Goal: Information Seeking & Learning: Learn about a topic

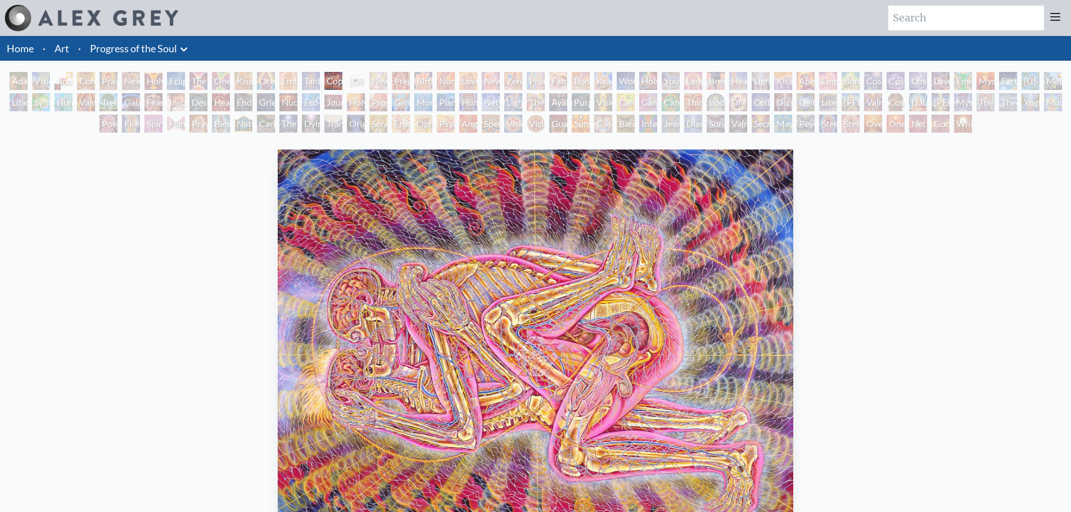
click at [253, 123] on div "Nature of Mind" at bounding box center [244, 124] width 18 height 18
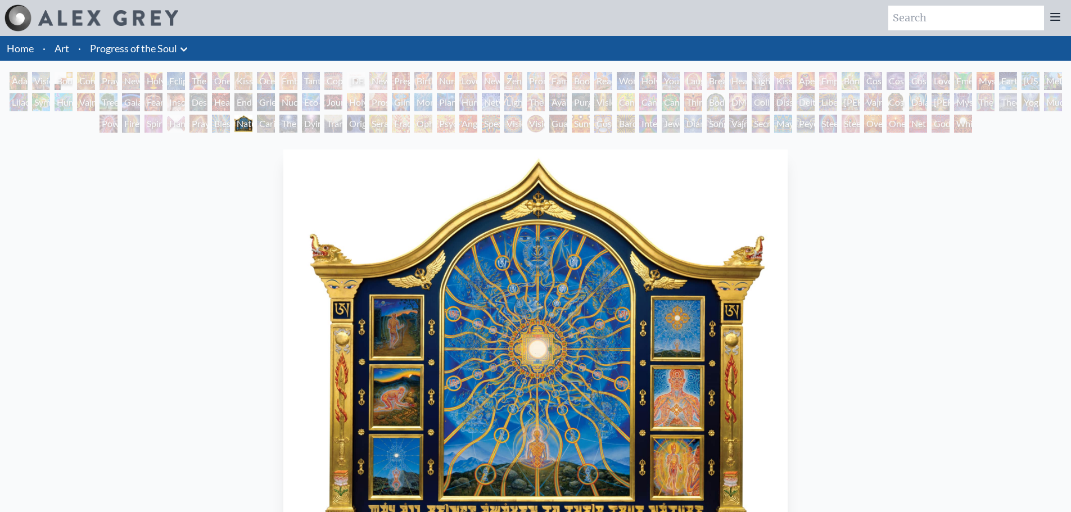
click at [425, 103] on div "Monochord" at bounding box center [423, 102] width 18 height 18
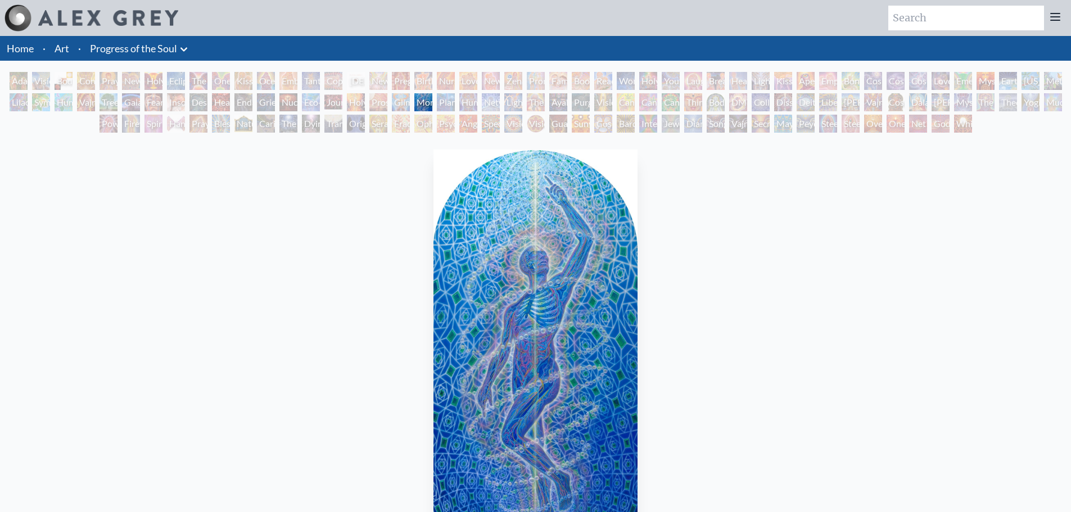
click at [443, 97] on div "Planetary Prayers" at bounding box center [446, 102] width 18 height 18
click at [171, 78] on div "Eclipse" at bounding box center [176, 81] width 18 height 18
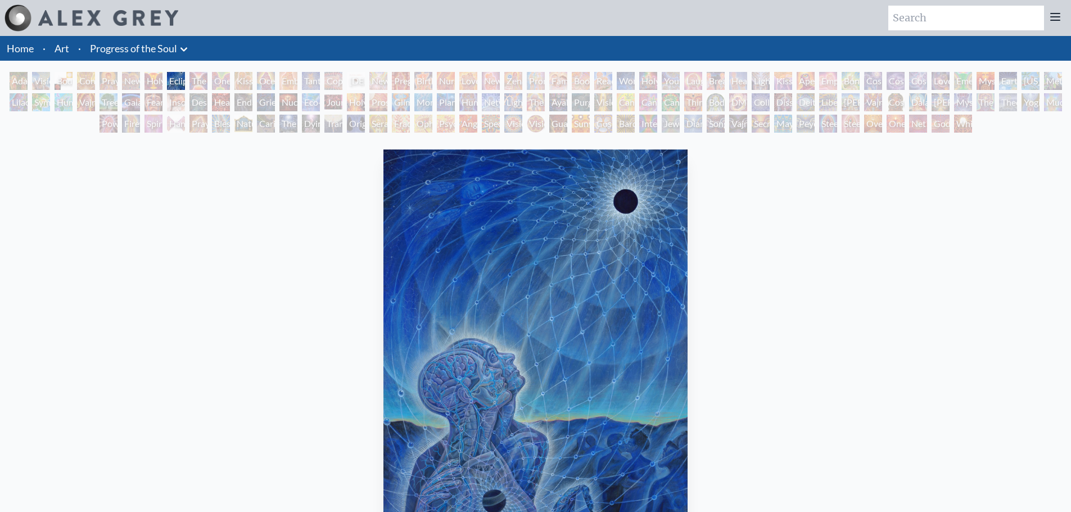
click at [621, 75] on div "Wonder" at bounding box center [626, 81] width 18 height 18
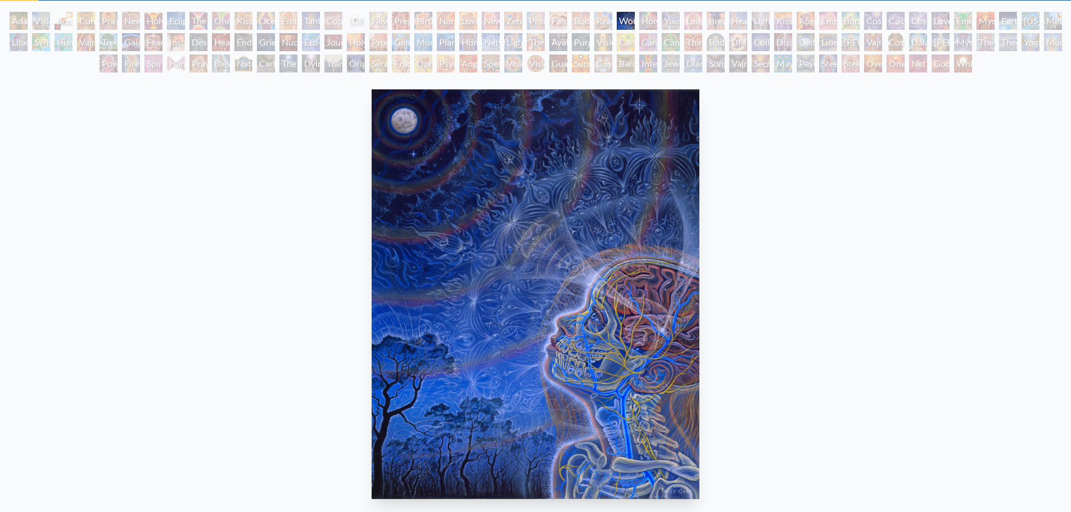
scroll to position [12, 0]
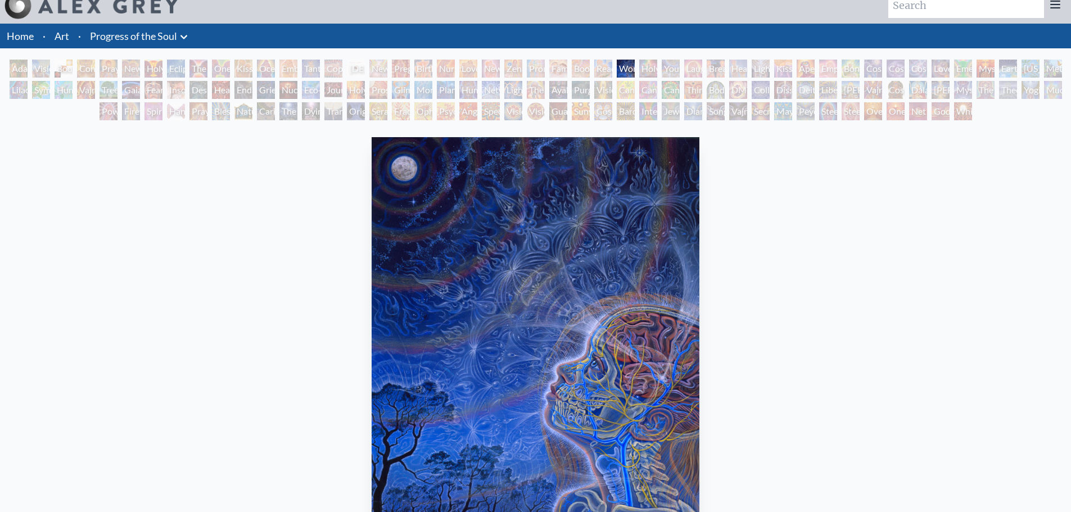
click at [1037, 67] on div "[US_STATE] Song" at bounding box center [1031, 69] width 18 height 18
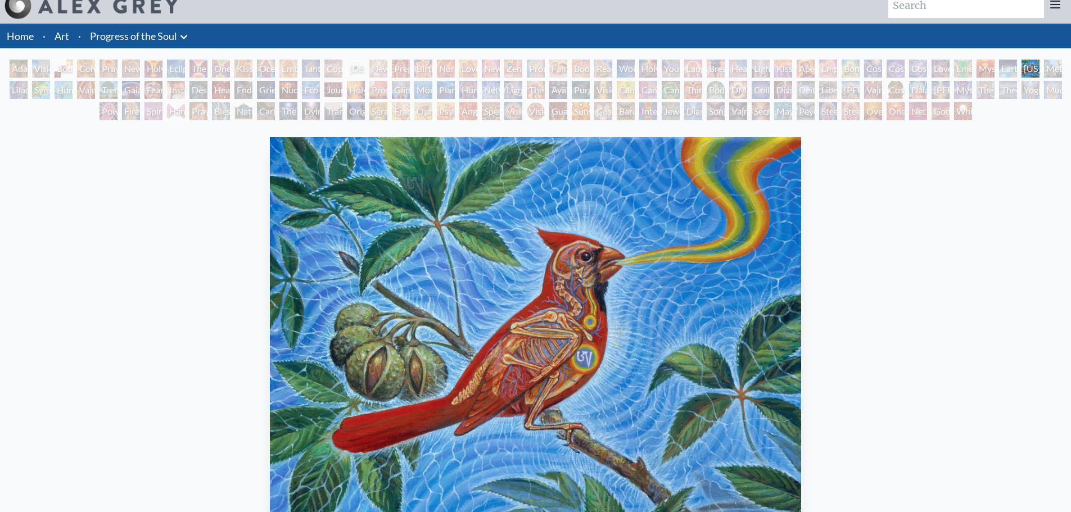
click at [760, 86] on div "Collective Vision" at bounding box center [761, 90] width 18 height 18
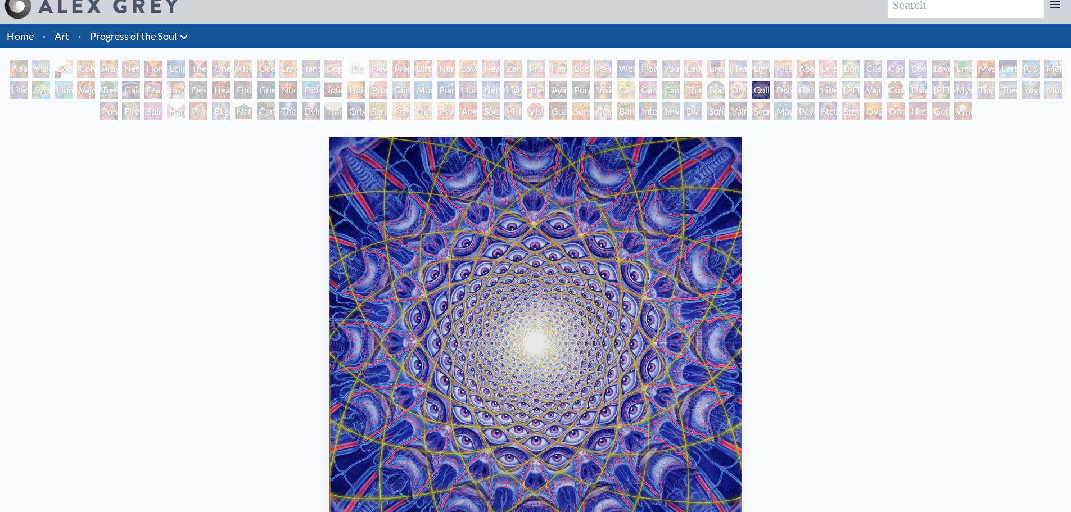
click at [620, 67] on div "Wonder" at bounding box center [626, 69] width 18 height 18
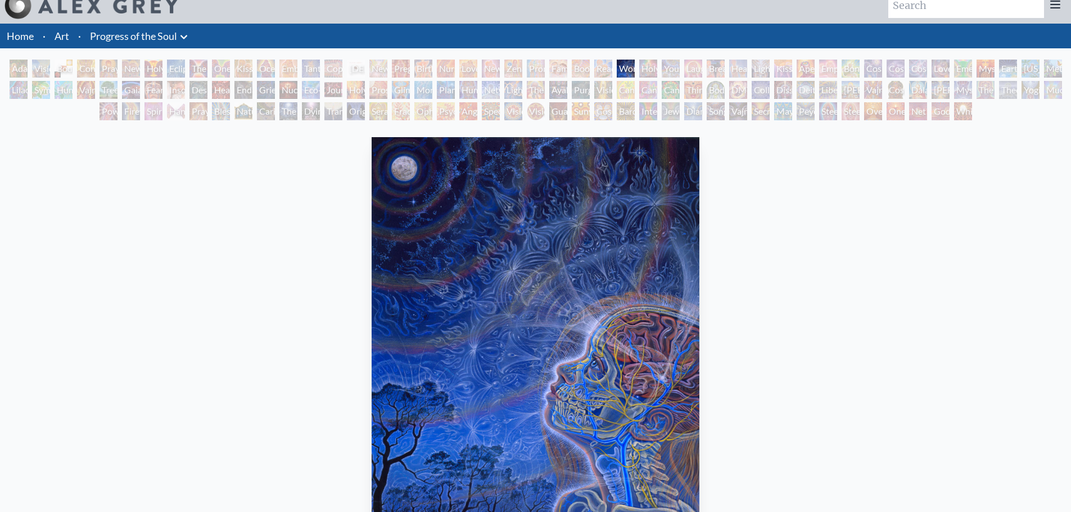
click at [444, 90] on div "Planetary Prayers" at bounding box center [446, 90] width 18 height 18
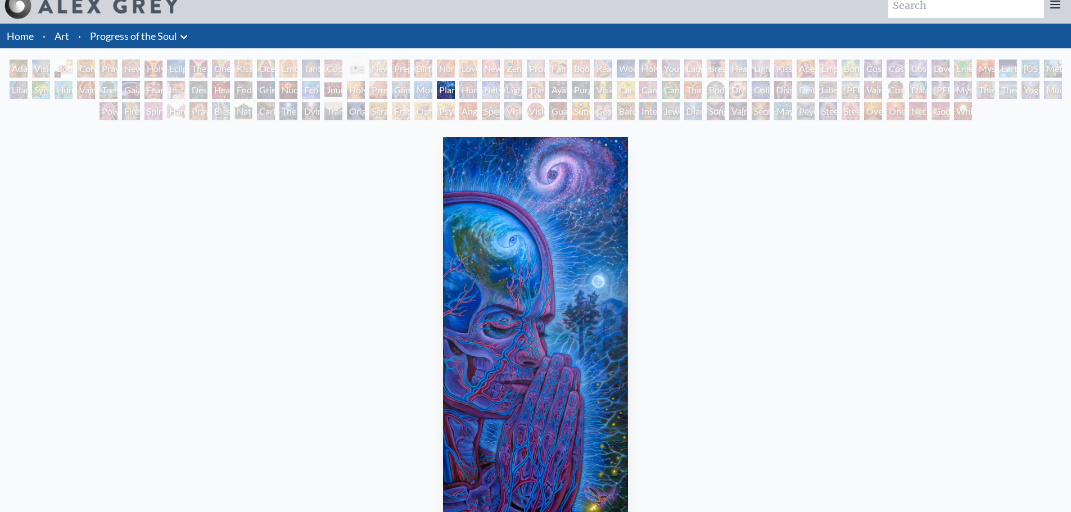
click at [420, 89] on div "Monochord" at bounding box center [423, 90] width 18 height 18
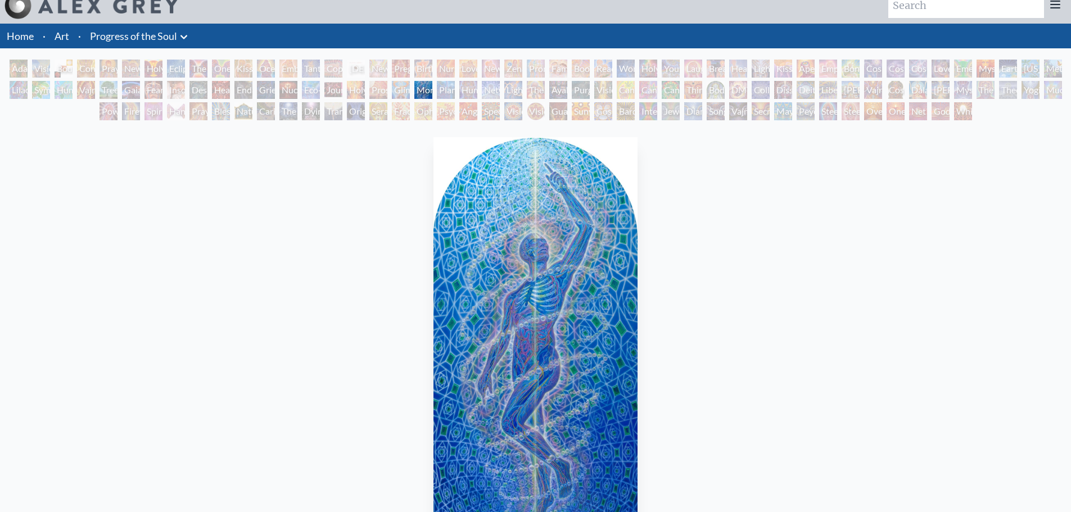
click at [421, 88] on div "Monochord" at bounding box center [423, 90] width 18 height 18
click at [357, 108] on div "Original Face" at bounding box center [356, 111] width 18 height 18
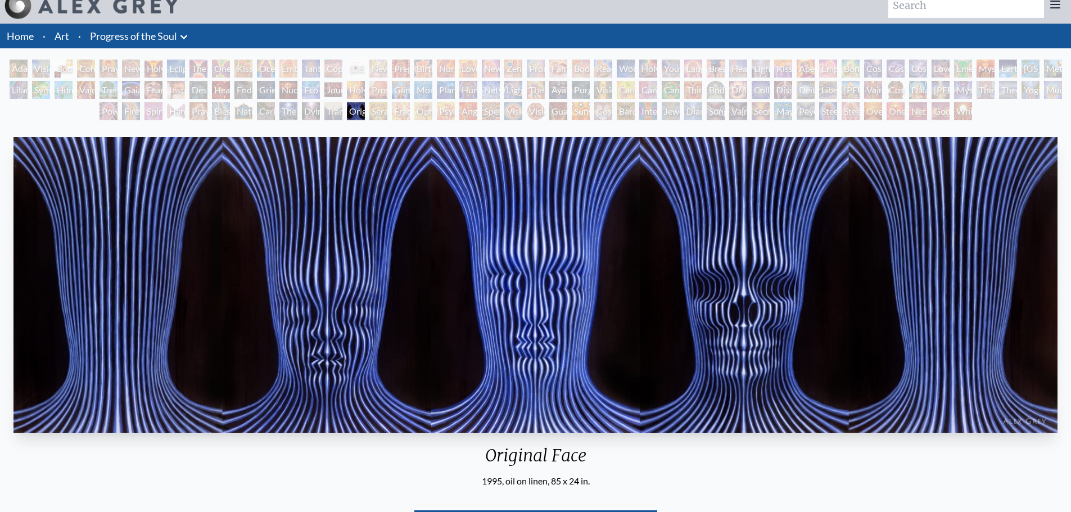
click at [308, 64] on div "Tantra" at bounding box center [311, 69] width 18 height 18
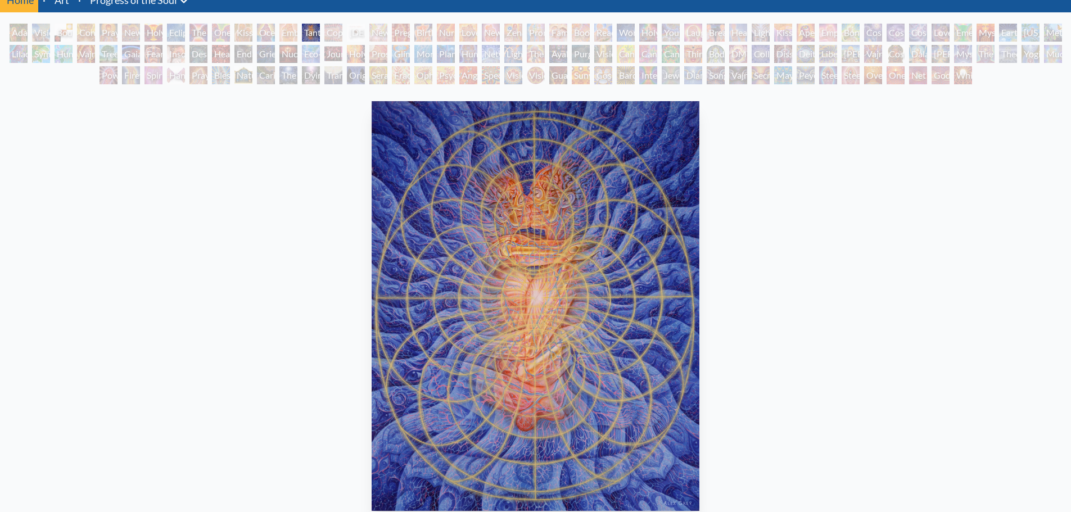
scroll to position [69, 0]
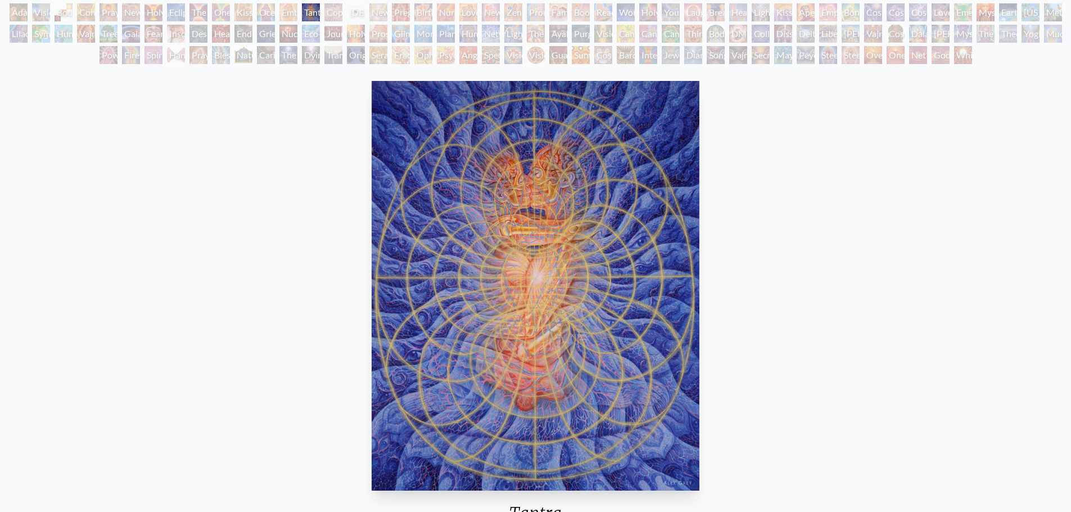
click at [172, 11] on div "Eclipse" at bounding box center [176, 12] width 18 height 18
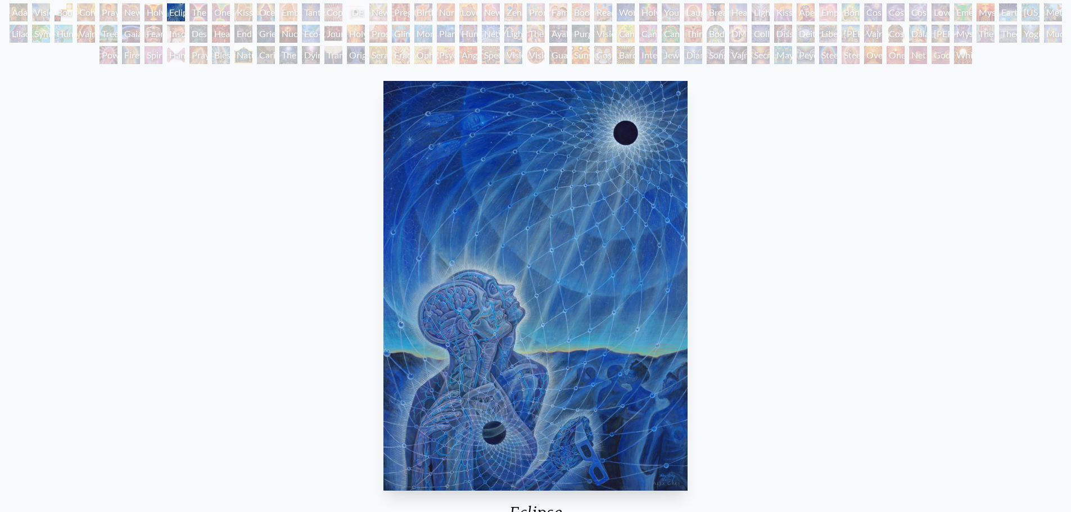
click at [136, 12] on div "New Man New Woman" at bounding box center [131, 12] width 18 height 18
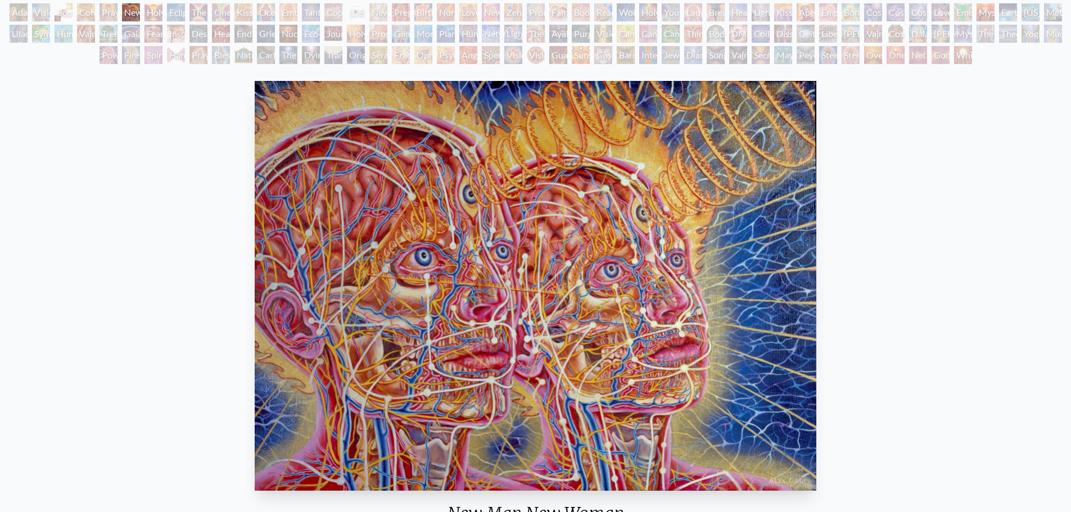
click at [108, 30] on div "Tree & Person" at bounding box center [109, 34] width 18 height 18
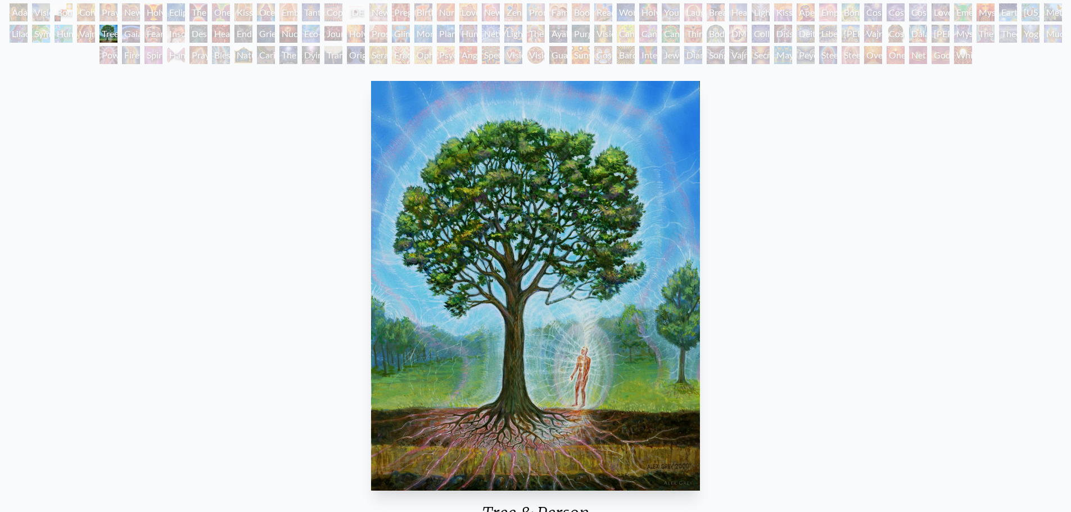
click at [93, 27] on div "Vajra Horse" at bounding box center [86, 34] width 18 height 18
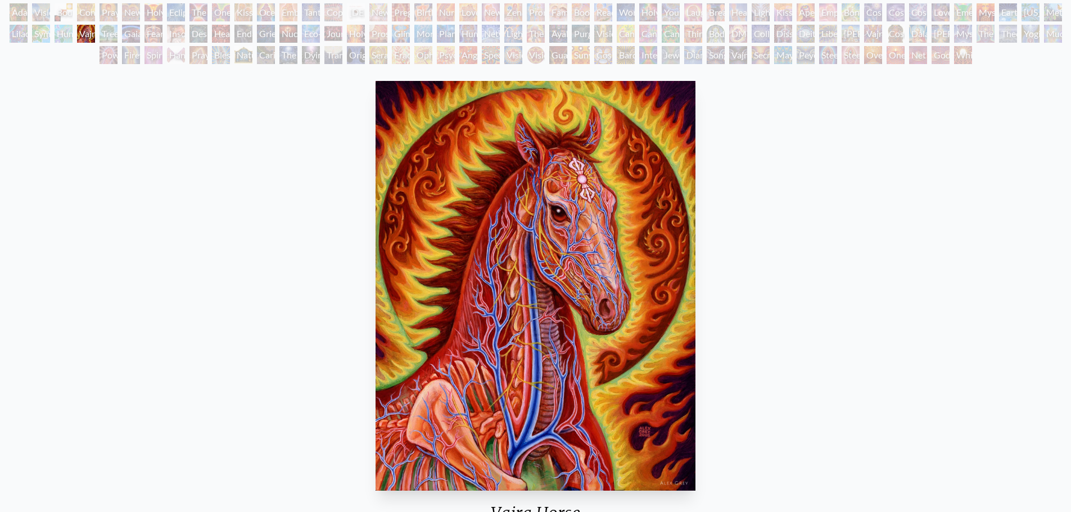
click at [11, 33] on div "[PERSON_NAME] & Eve Visionary Origin of Language Body, Mind, Spirit Contemplati…" at bounding box center [535, 35] width 1071 height 64
click at [28, 30] on div "Lilacs" at bounding box center [19, 34] width 18 height 18
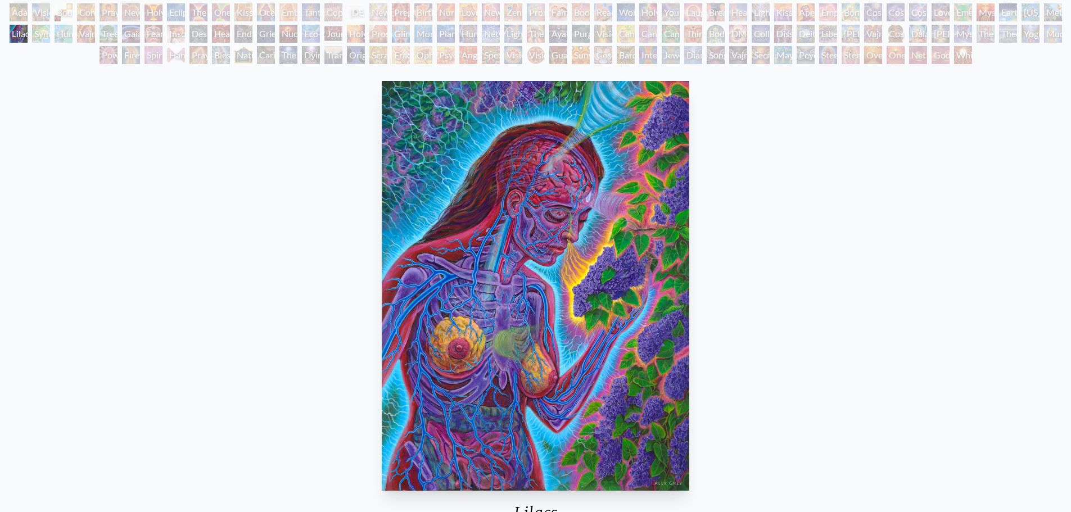
click at [49, 31] on div "Symbiosis: Gall Wasp & Oak Tree" at bounding box center [41, 34] width 18 height 18
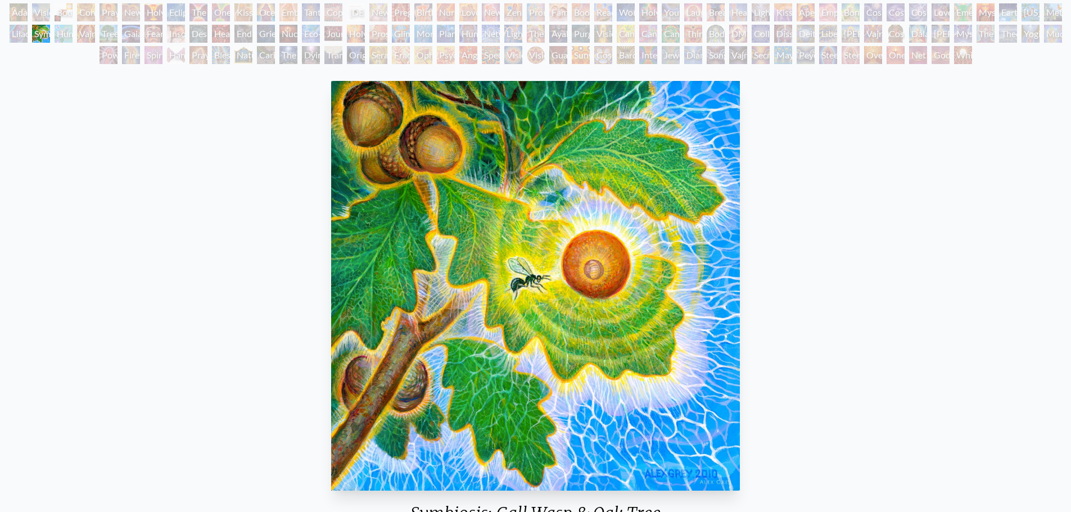
click at [85, 33] on div "Vajra Horse" at bounding box center [86, 34] width 18 height 18
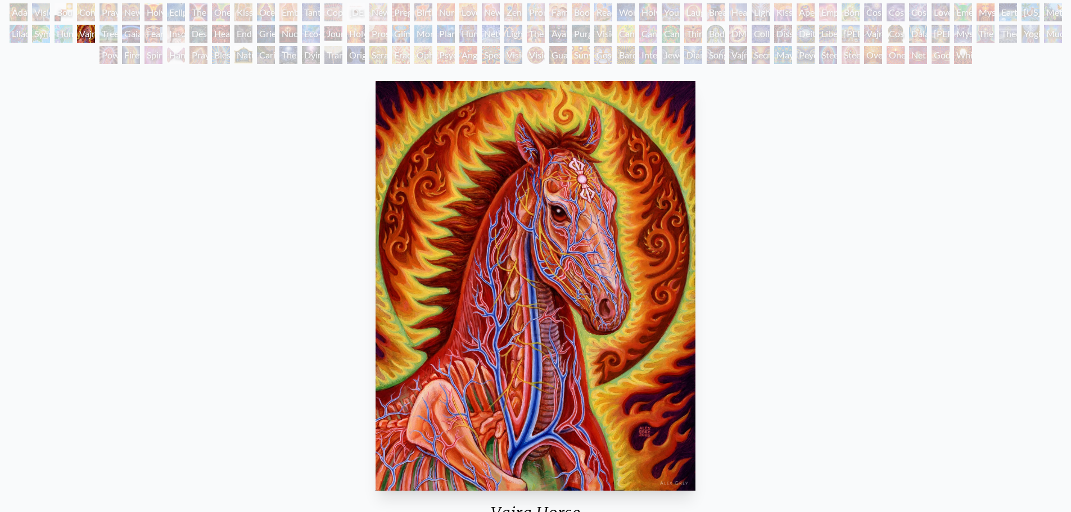
drag, startPoint x: 151, startPoint y: 29, endPoint x: 161, endPoint y: 41, distance: 16.0
click at [146, 34] on div "Fear" at bounding box center [154, 34] width 18 height 18
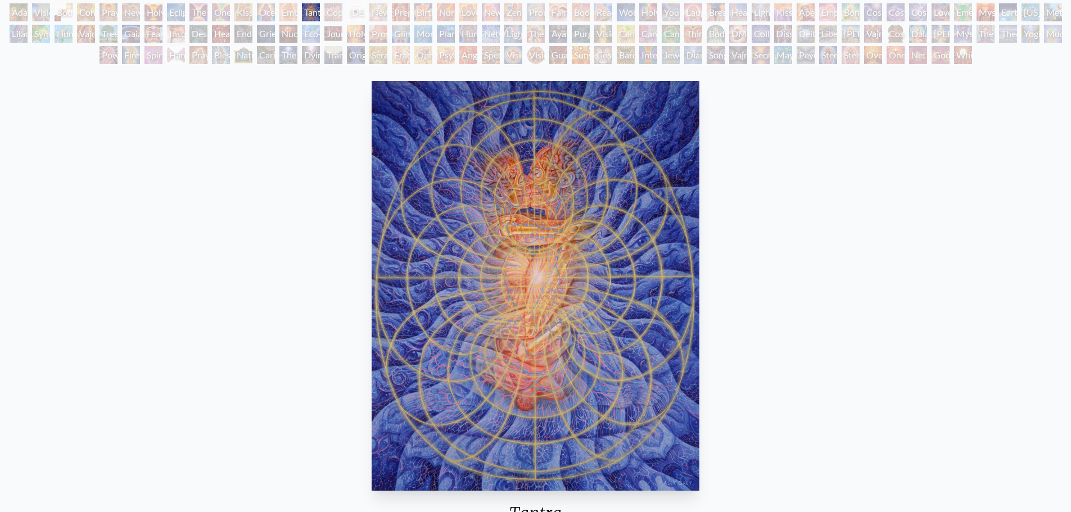
scroll to position [12, 0]
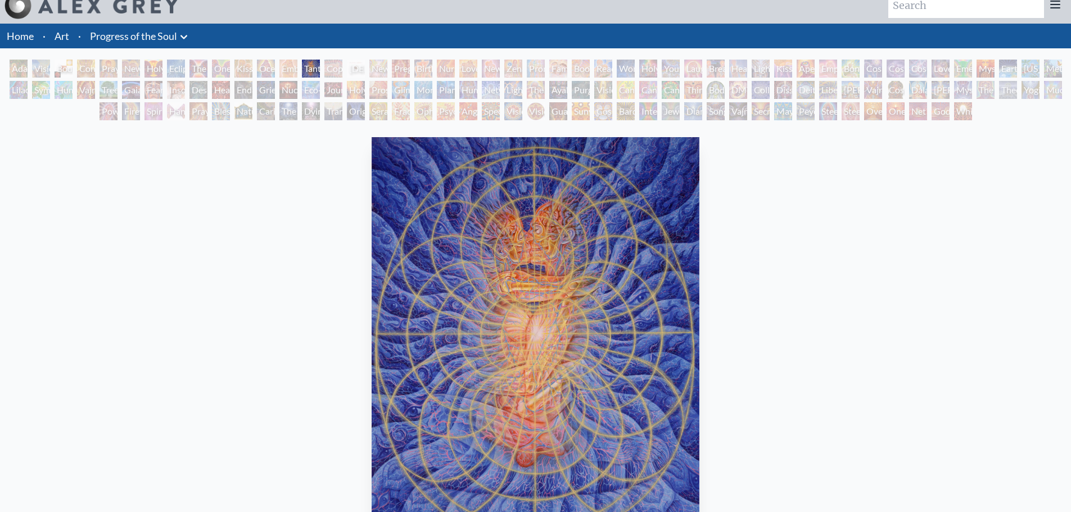
scroll to position [69, 0]
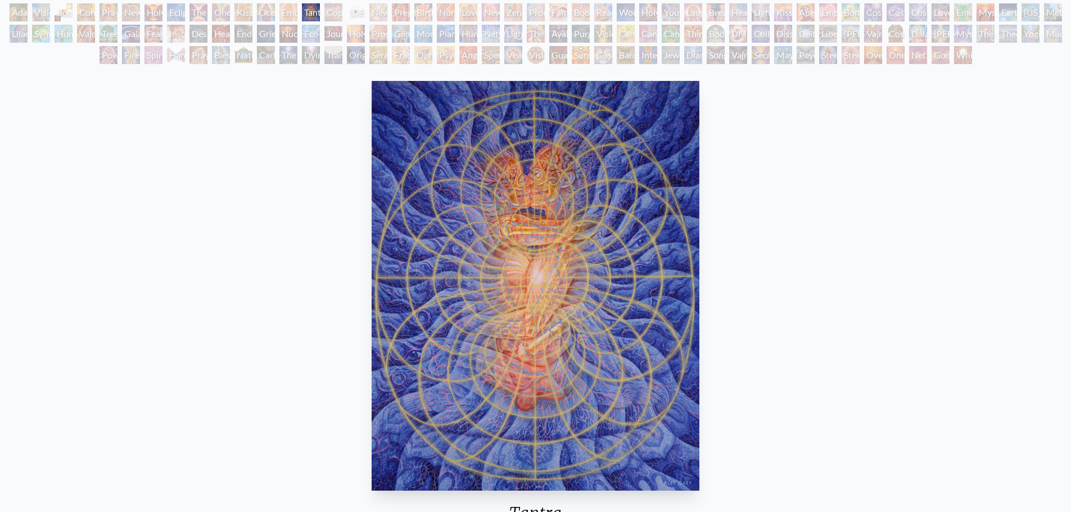
scroll to position [12, 0]
